Goal: Check status

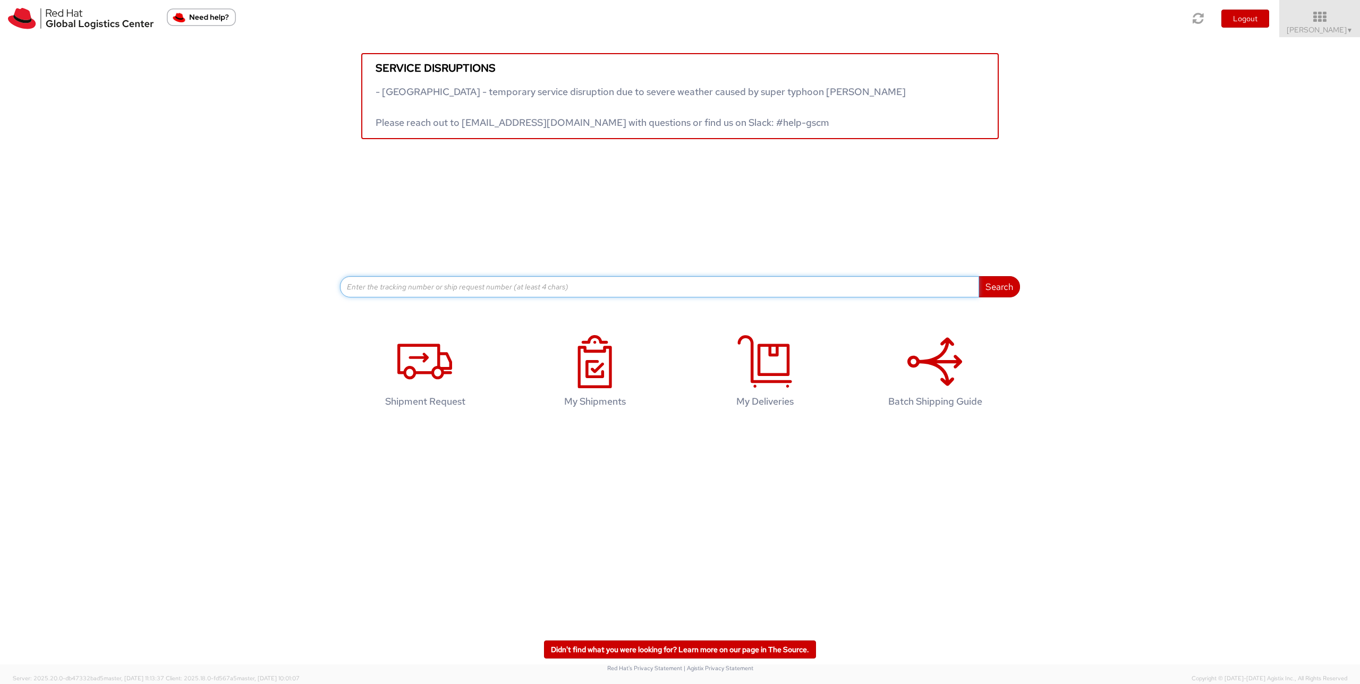
click at [440, 292] on input at bounding box center [659, 286] width 639 height 21
paste input "56934375"
type input "56934375"
click at [978, 276] on button "Search" at bounding box center [998, 286] width 41 height 21
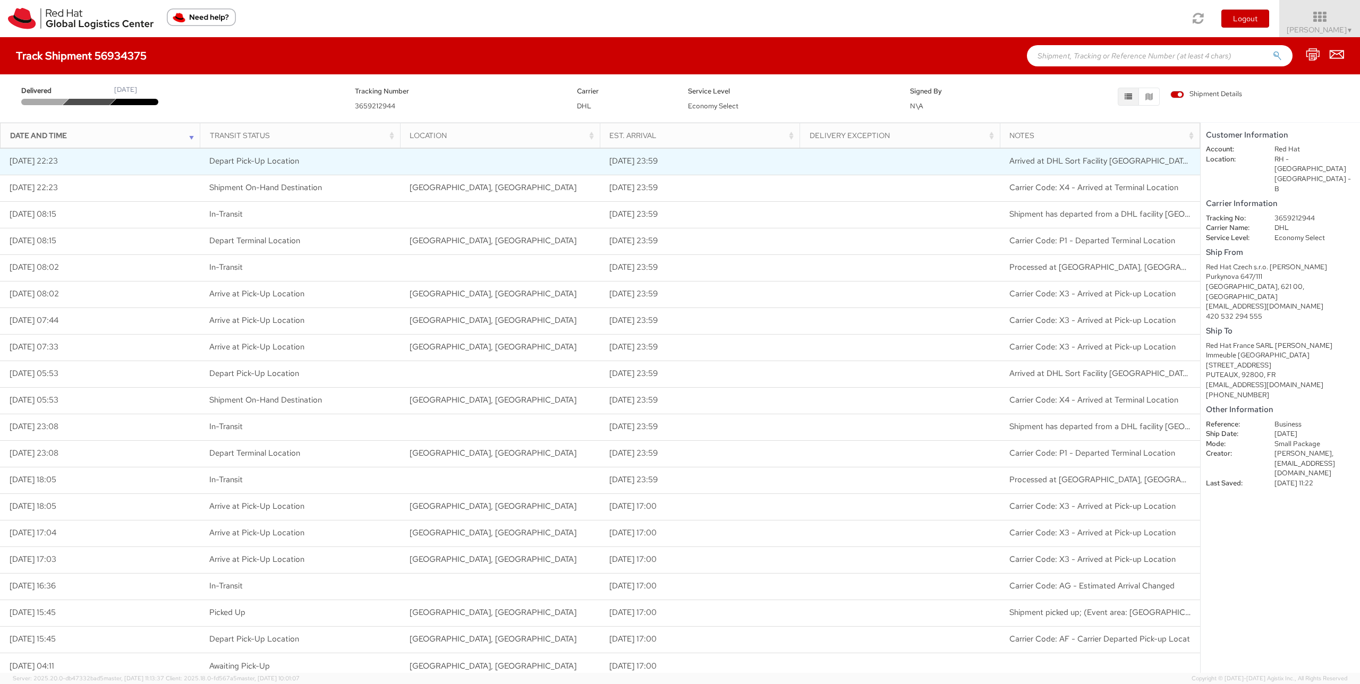
click at [1183, 170] on td "Arrived at DHL Sort Facility [GEOGRAPHIC_DATA]-[GEOGRAPHIC_DATA]; (Event area: …" at bounding box center [1100, 161] width 200 height 27
